Goal: Check status: Check status

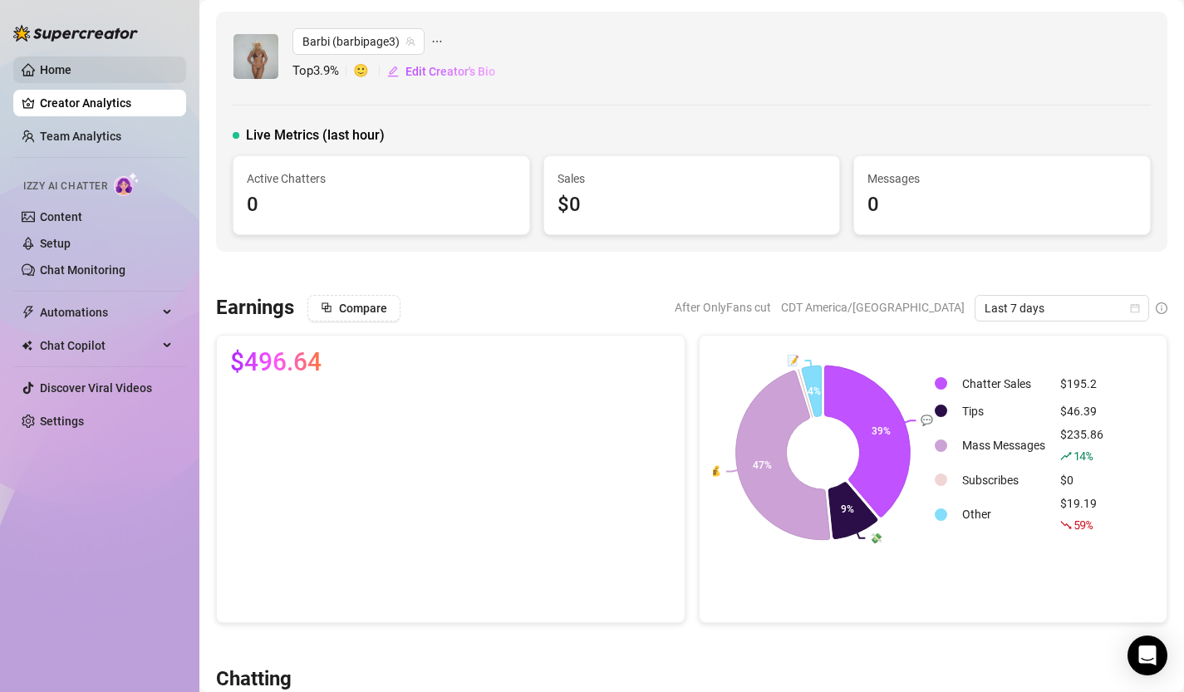
click at [70, 70] on link "Home" at bounding box center [56, 69] width 32 height 13
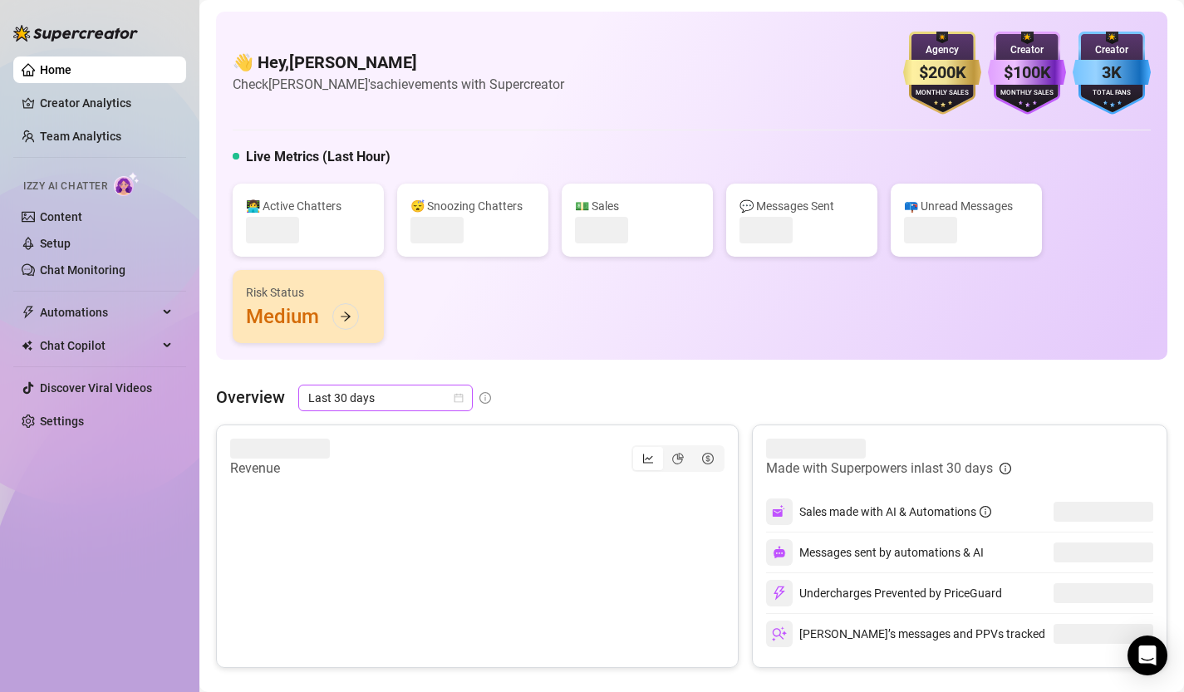
click at [457, 396] on icon "calendar" at bounding box center [458, 398] width 9 height 9
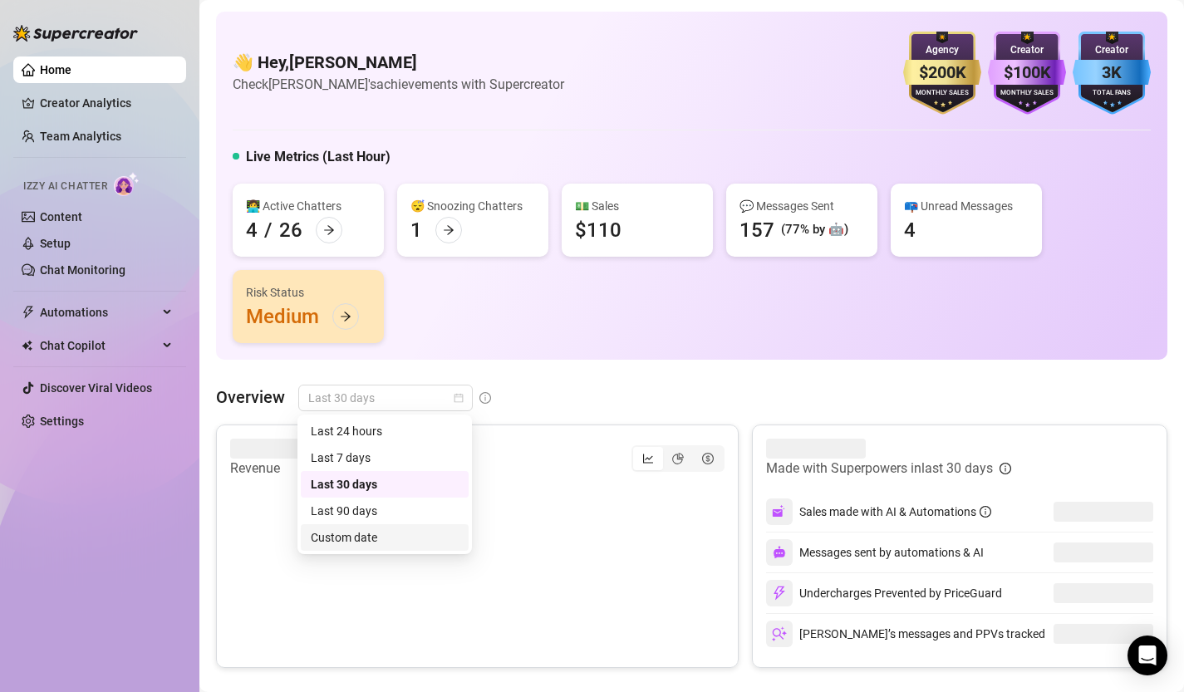
click at [381, 537] on div "Custom date" at bounding box center [385, 537] width 148 height 18
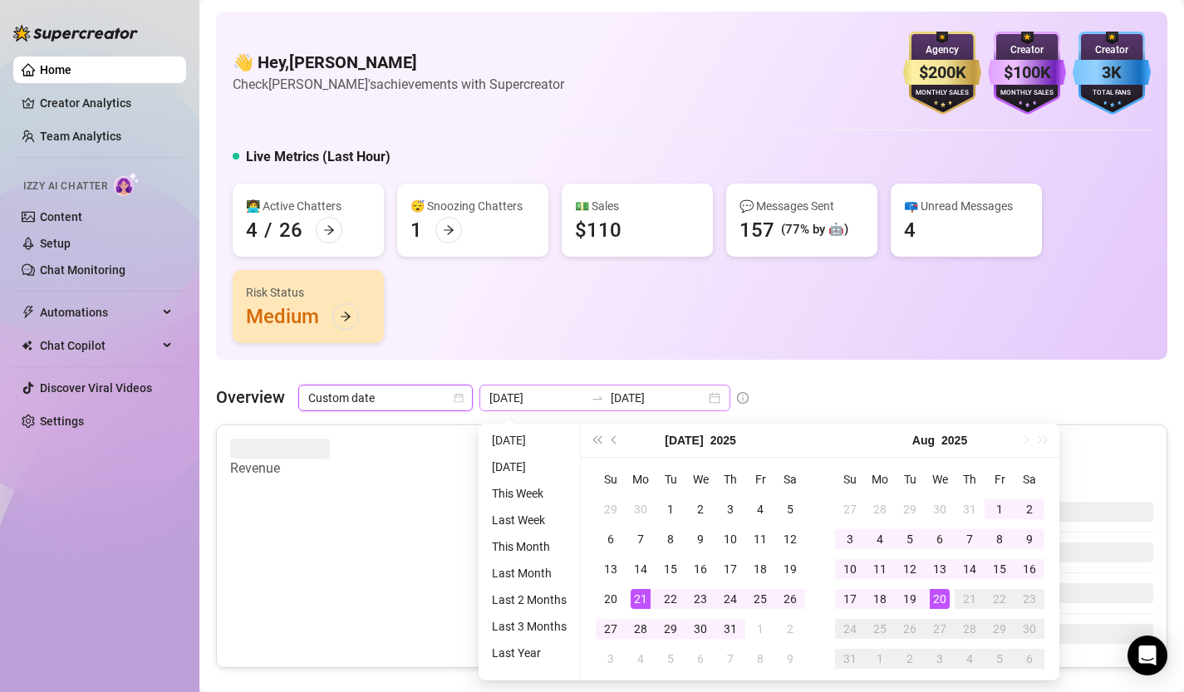
type input "[DATE]"
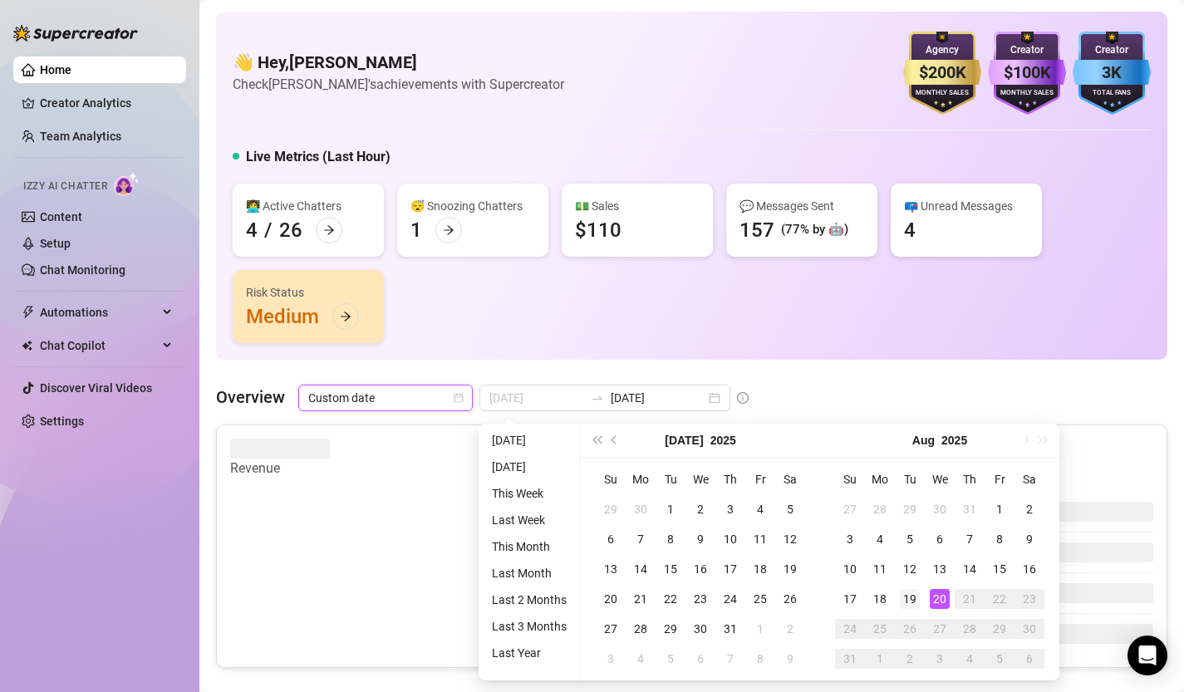
type input "[DATE]"
click at [912, 599] on div "19" at bounding box center [910, 599] width 20 height 20
type input "[DATE]"
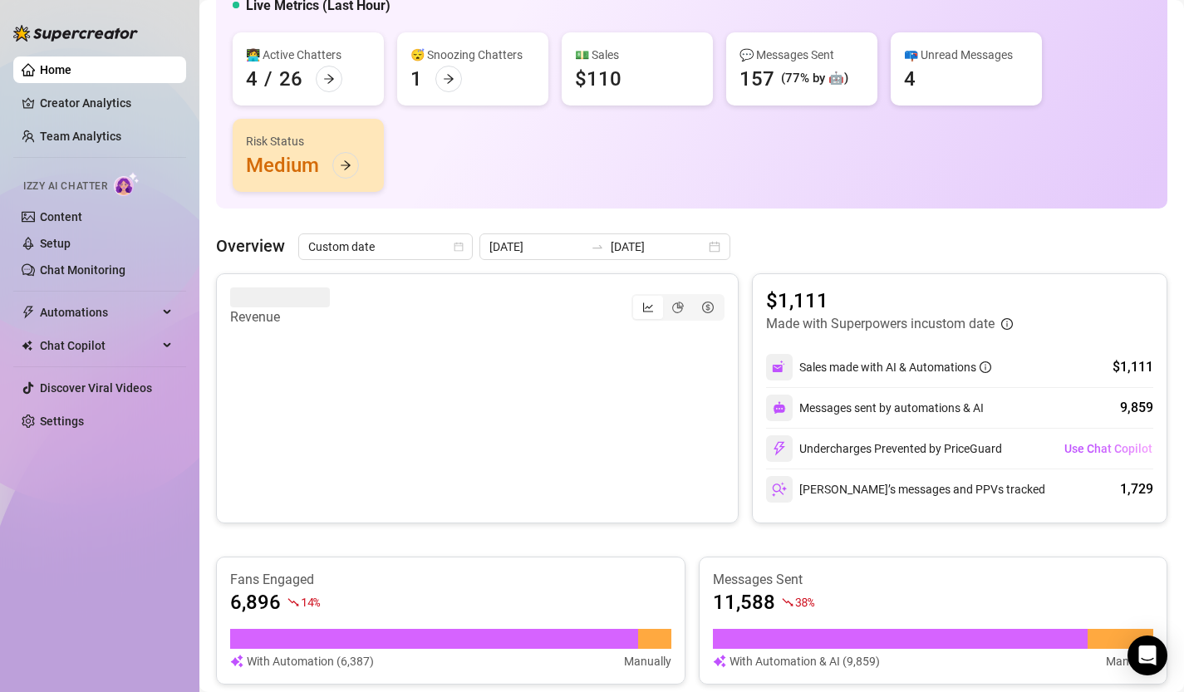
scroll to position [109, 0]
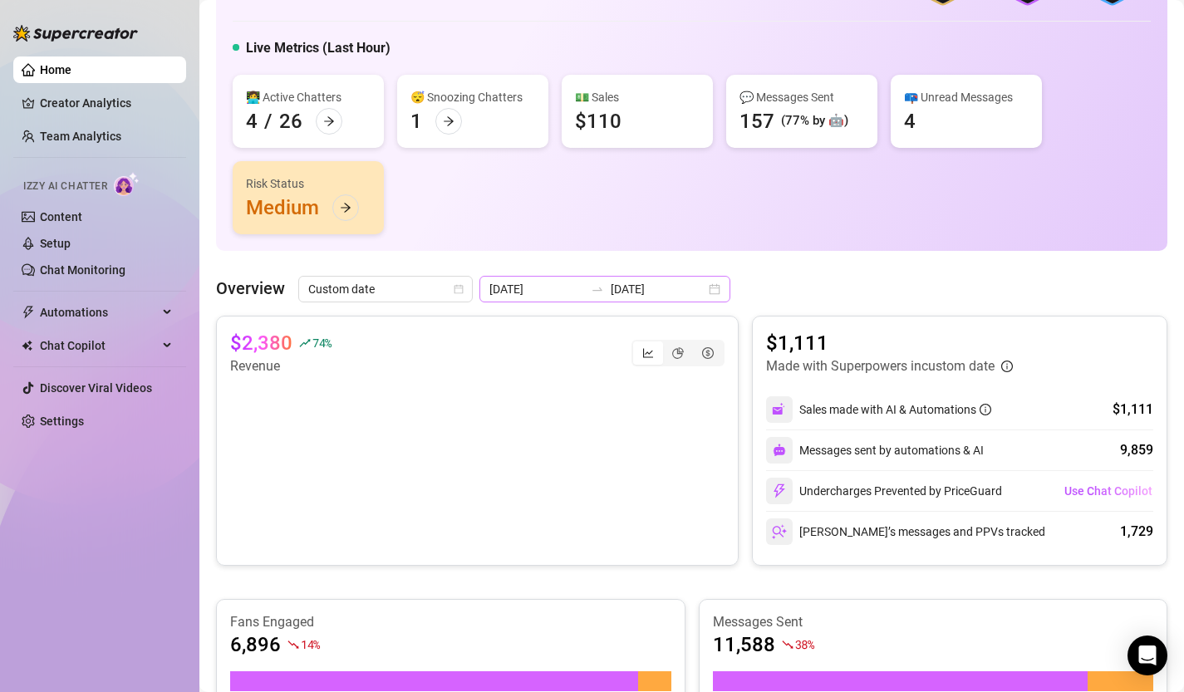
click at [679, 293] on div "[DATE] [DATE]" at bounding box center [604, 289] width 251 height 27
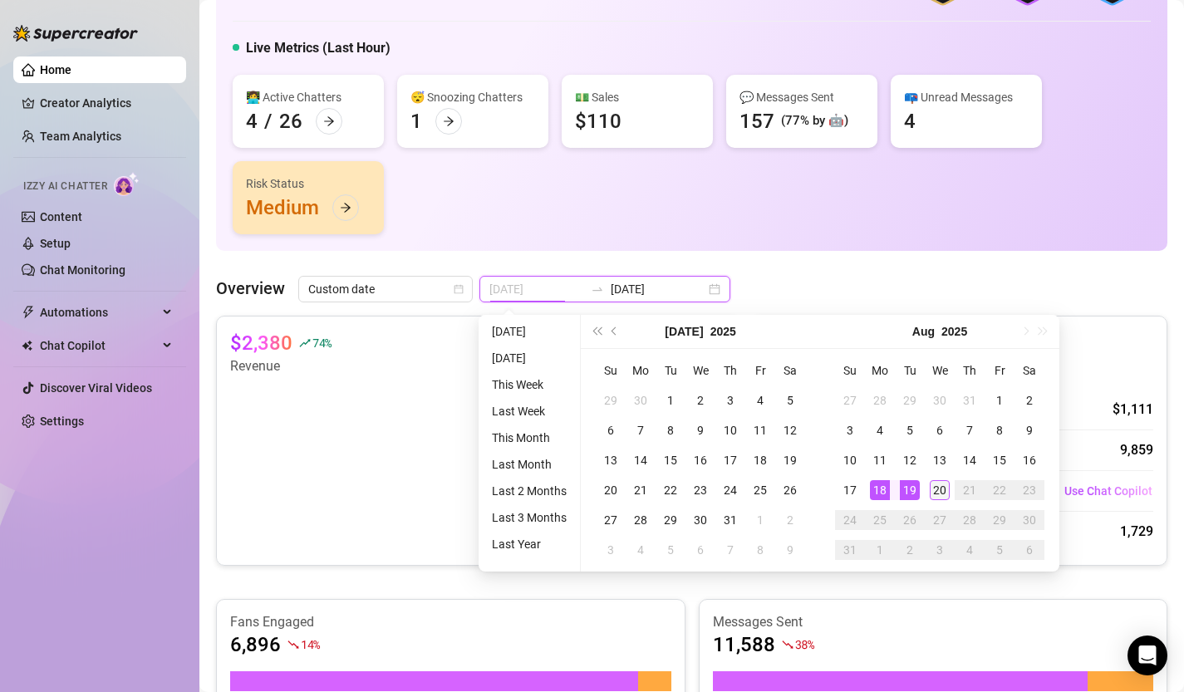
type input "[DATE]"
click at [939, 488] on div "20" at bounding box center [940, 490] width 20 height 20
type input "[DATE]"
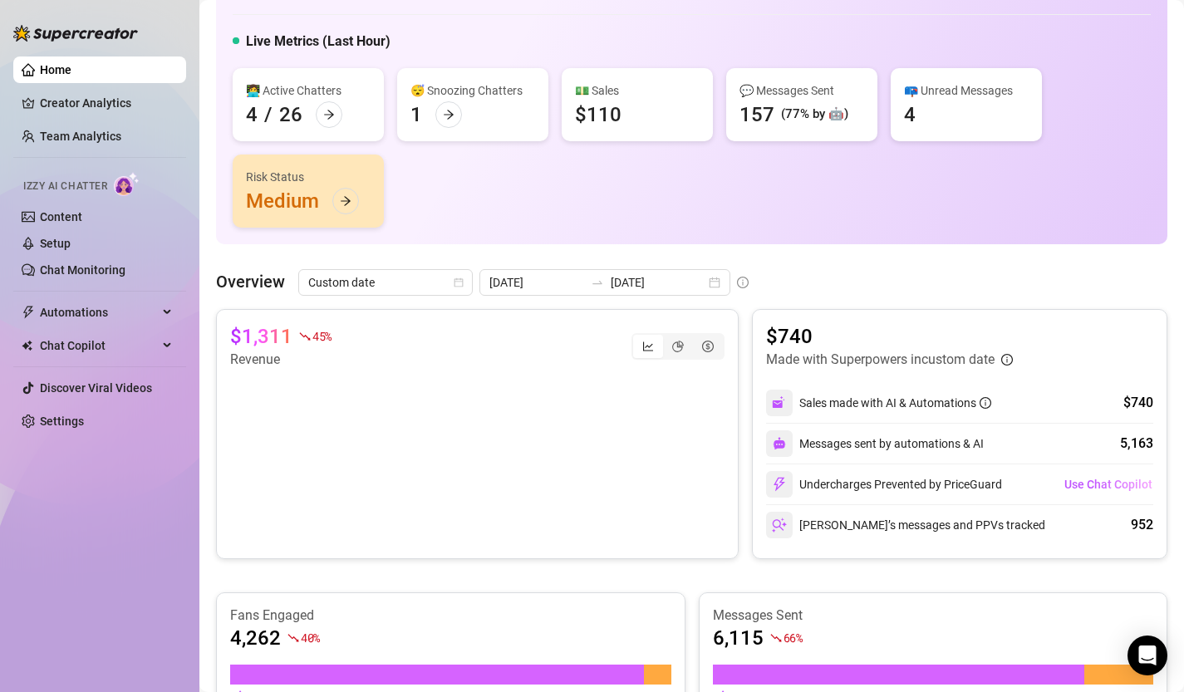
scroll to position [50, 0]
